Goal: Information Seeking & Learning: Learn about a topic

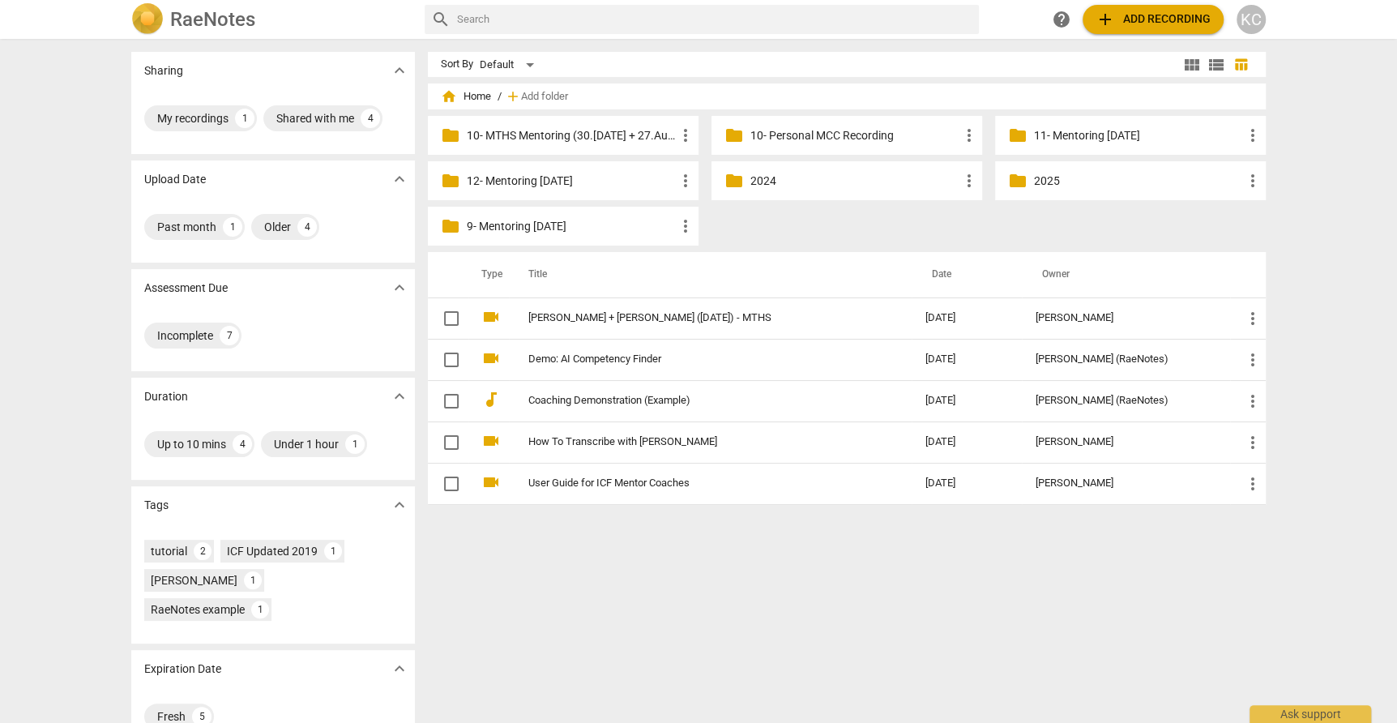
click at [1041, 179] on p "2025" at bounding box center [1138, 181] width 209 height 17
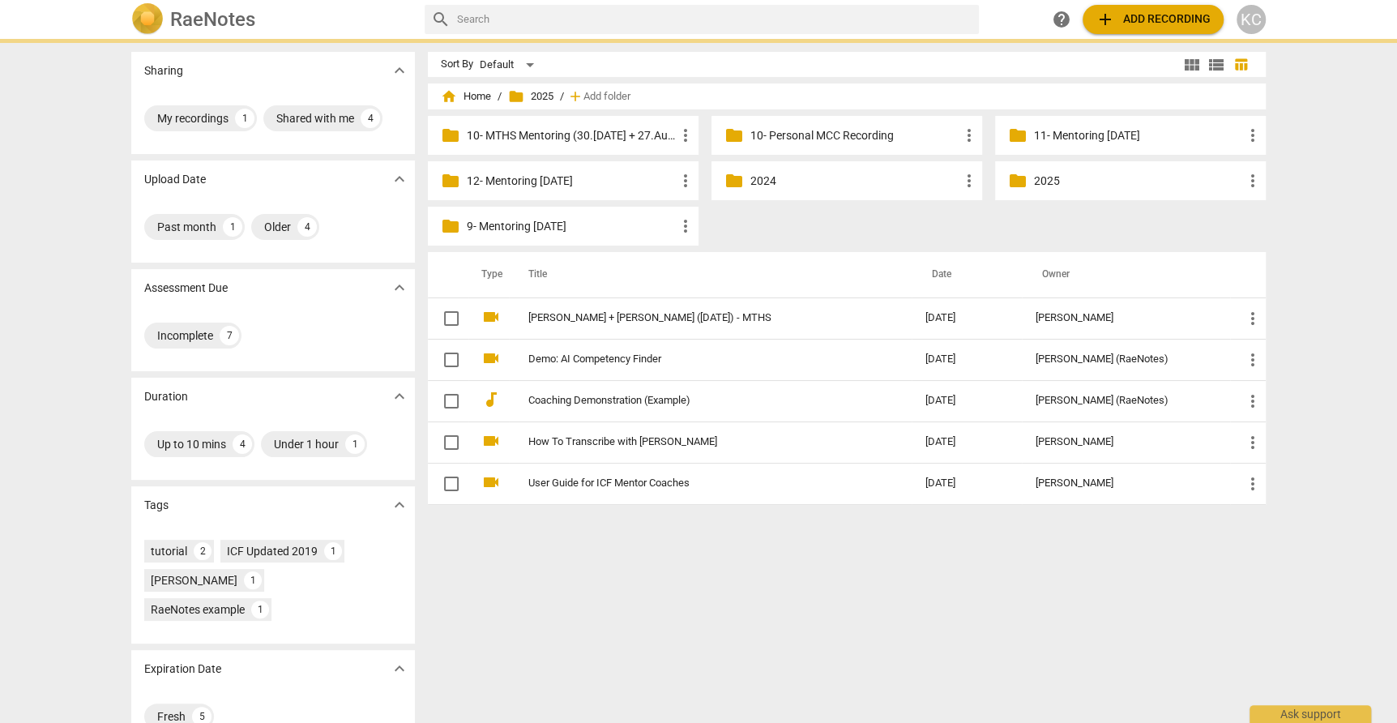
click at [1041, 179] on p "2025" at bounding box center [1138, 181] width 209 height 17
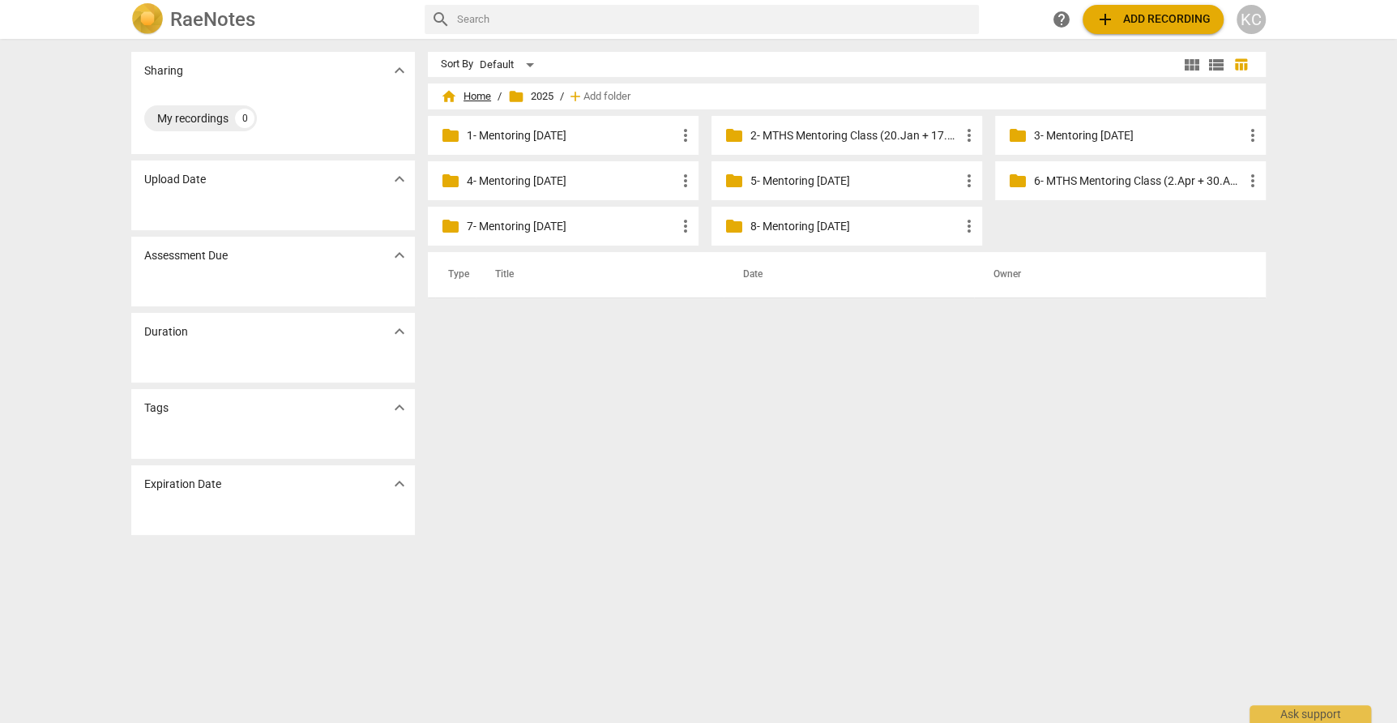
click at [483, 99] on span "home Home" at bounding box center [466, 96] width 50 height 16
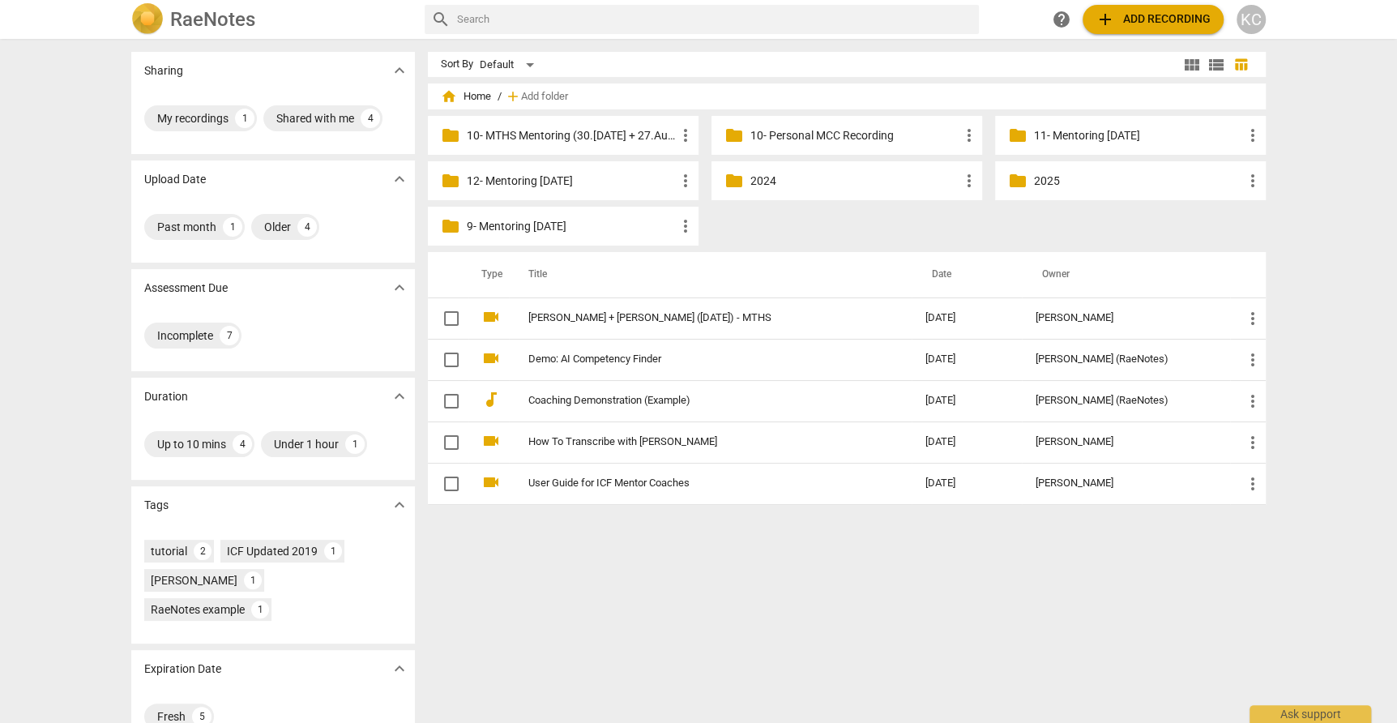
click at [533, 226] on p "9- Mentoring [DATE]" at bounding box center [571, 226] width 209 height 17
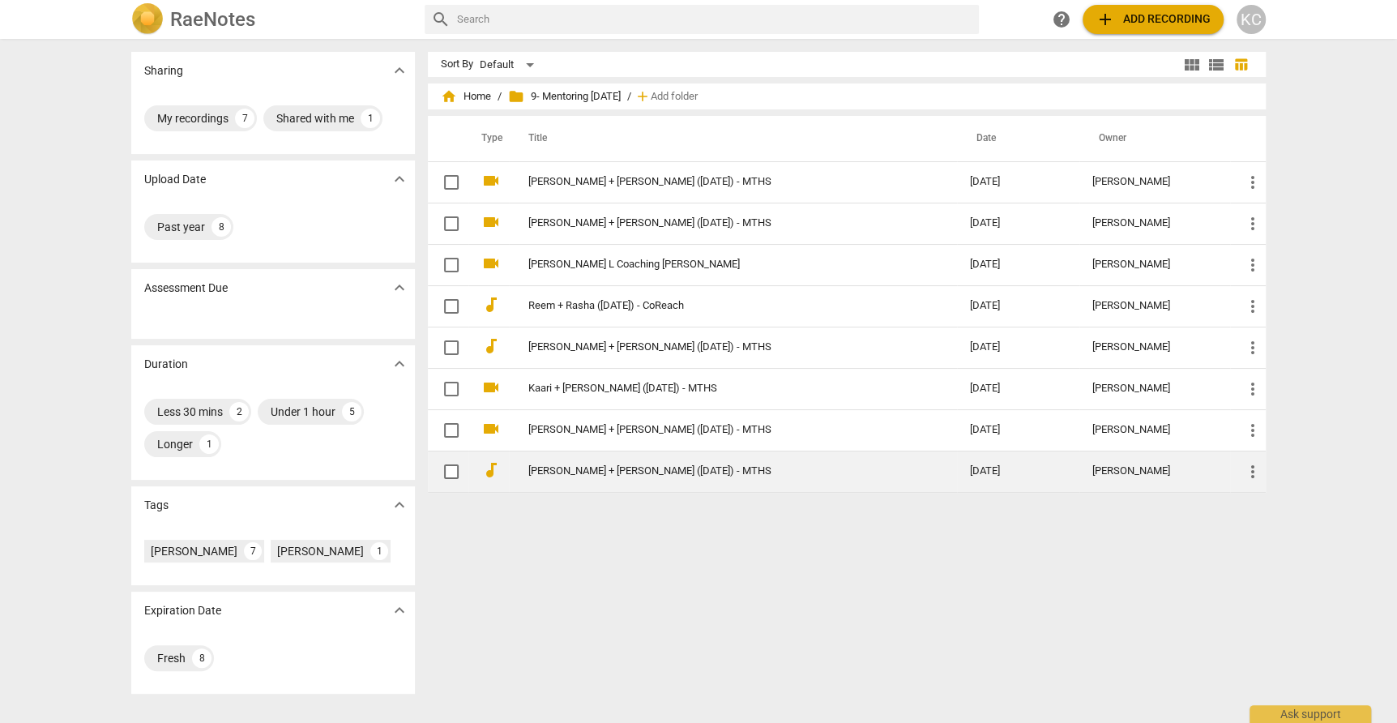
click at [565, 473] on link "[PERSON_NAME] + [PERSON_NAME] ([DATE]) - MTHS" at bounding box center [719, 471] width 383 height 12
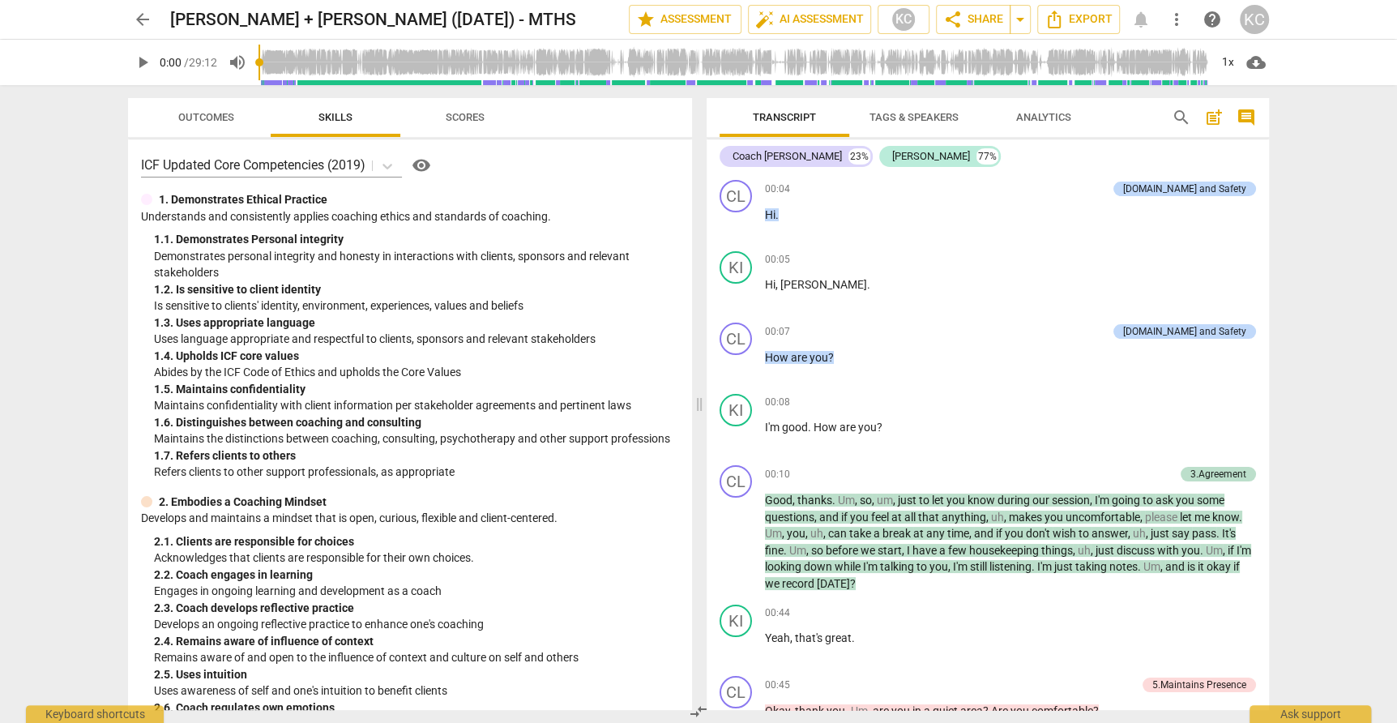
click at [143, 62] on span "play_arrow" at bounding box center [142, 62] width 19 height 19
click at [143, 62] on span "pause" at bounding box center [142, 62] width 19 height 19
type input "23"
click at [143, 24] on span "arrow_back" at bounding box center [142, 19] width 19 height 19
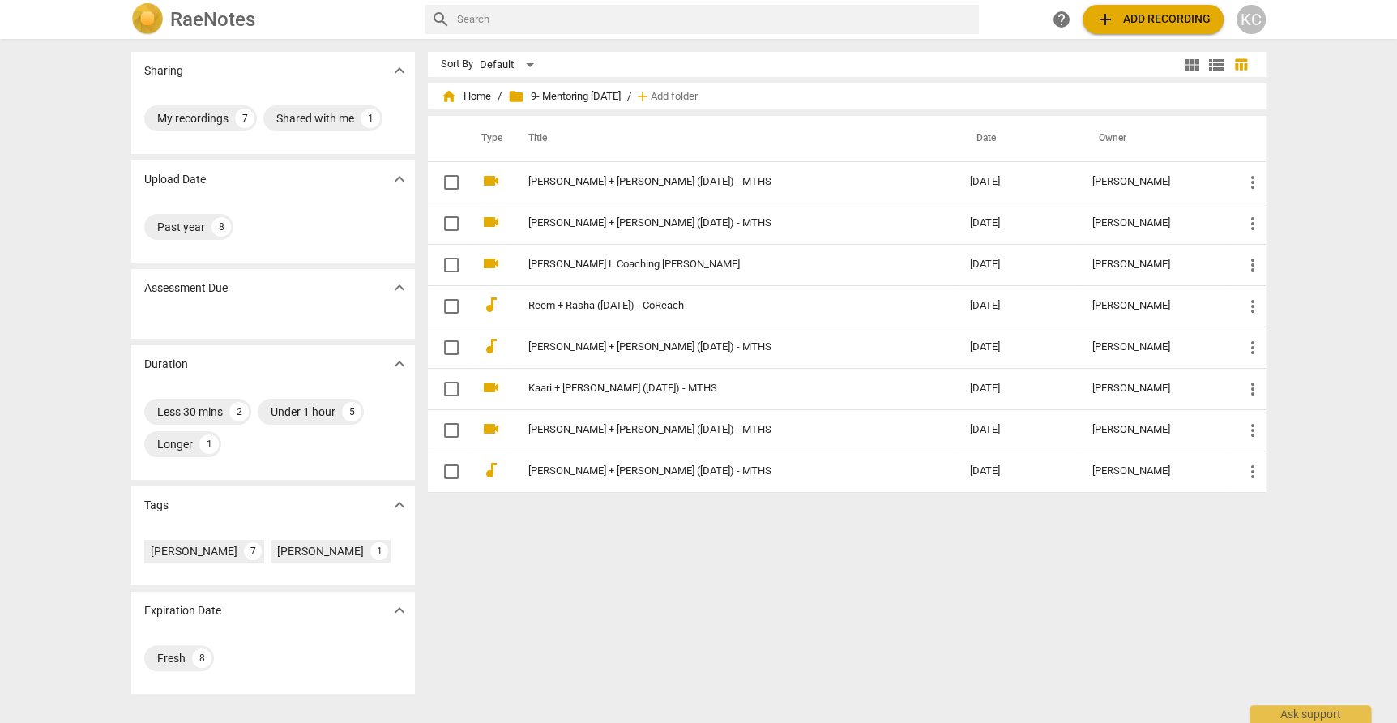
click at [478, 101] on span "home Home" at bounding box center [466, 96] width 50 height 16
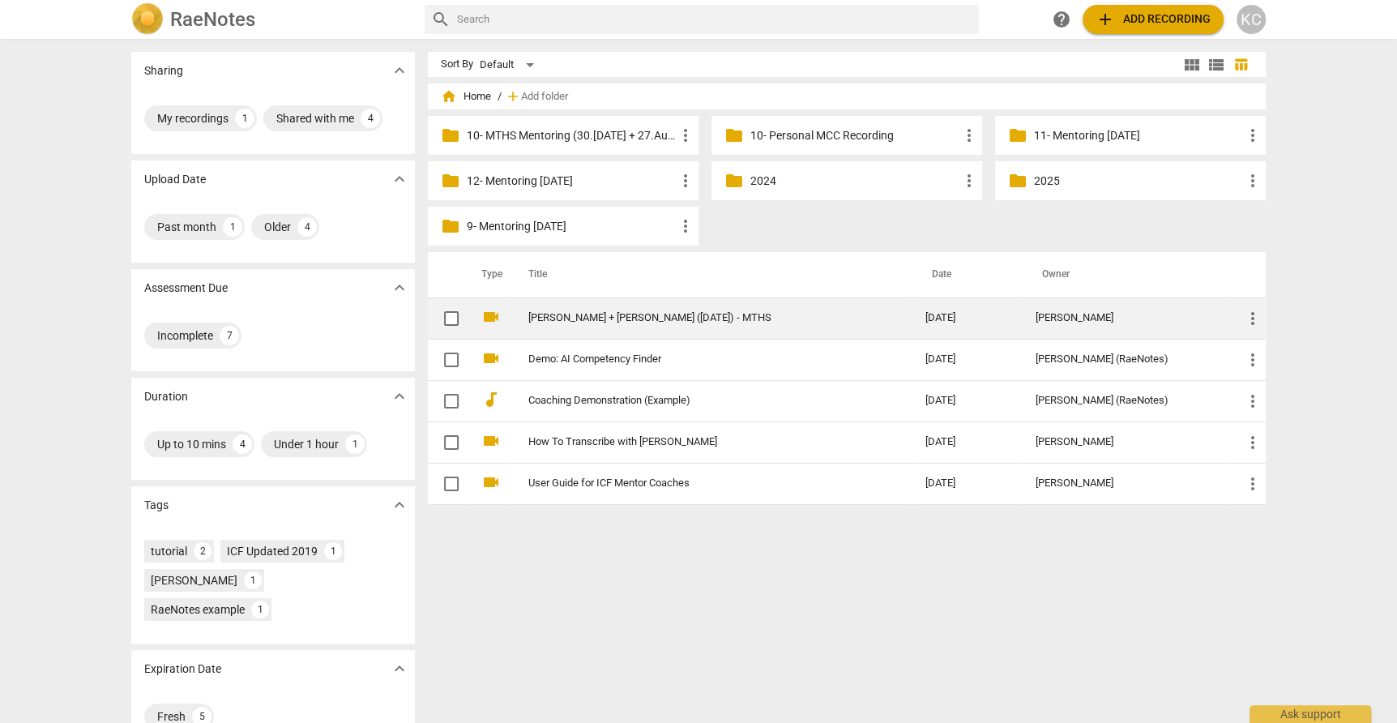
click at [613, 319] on link "[PERSON_NAME] + [PERSON_NAME] ([DATE]) - MTHS" at bounding box center [697, 318] width 338 height 12
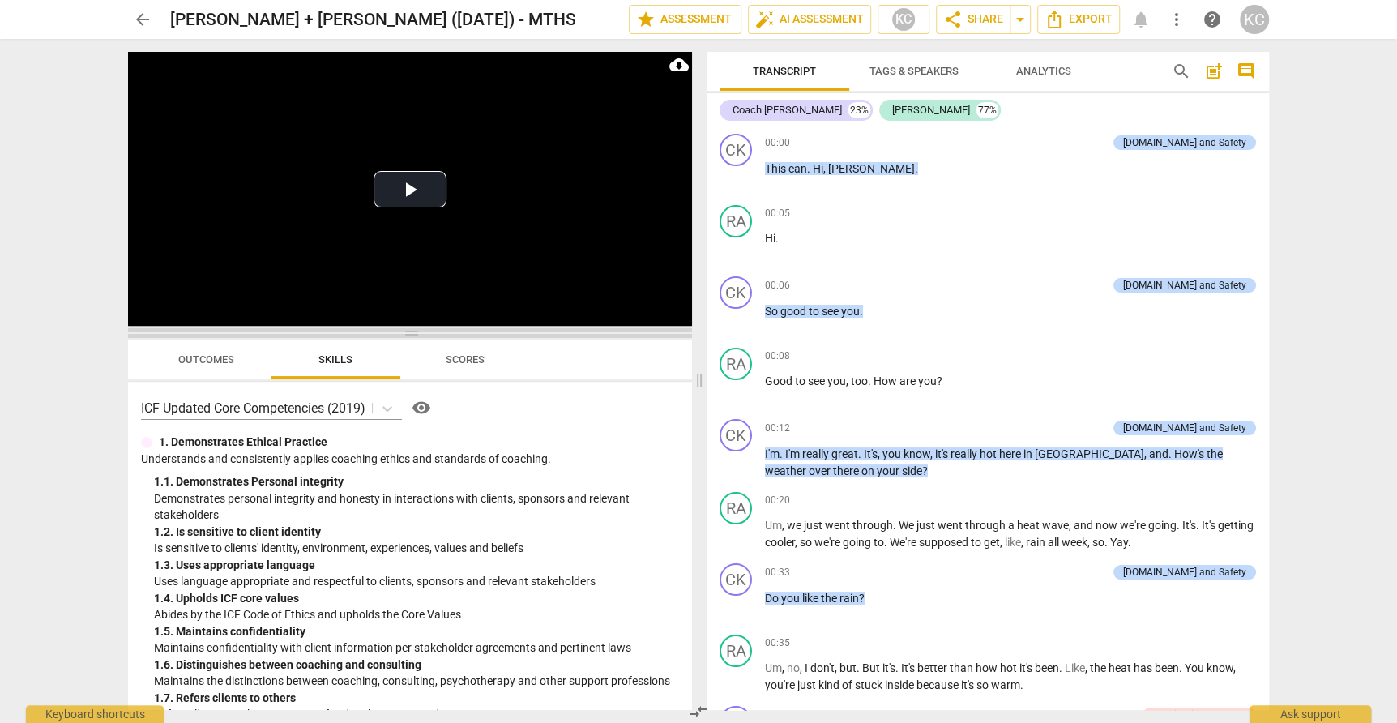
drag, startPoint x: 410, startPoint y: 247, endPoint x: 409, endPoint y: 382, distance: 134.5
click at [410, 338] on span at bounding box center [410, 333] width 564 height 10
